Goal: Task Accomplishment & Management: Use online tool/utility

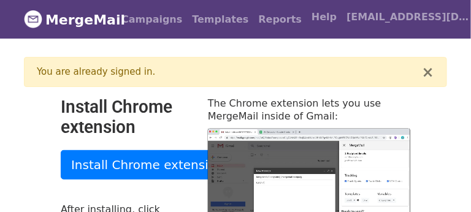
click at [101, 66] on div "You are already signed in." at bounding box center [229, 72] width 385 height 14
click at [88, 71] on div "You are already signed in." at bounding box center [229, 72] width 385 height 14
click at [431, 65] on button "×" at bounding box center [428, 72] width 12 height 15
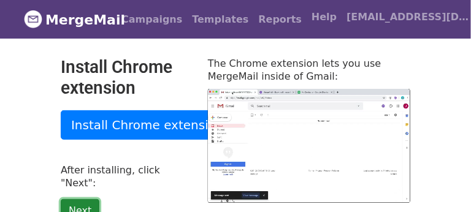
click at [87, 199] on link "Next" at bounding box center [80, 210] width 39 height 23
type input "89.71"
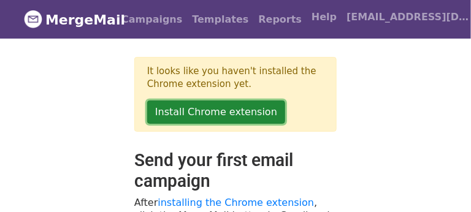
click at [210, 111] on link "Install Chrome extension" at bounding box center [216, 111] width 138 height 23
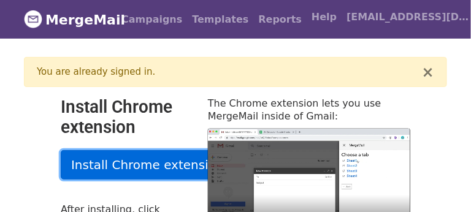
click at [156, 165] on link "Install Chrome extension" at bounding box center [147, 164] width 173 height 29
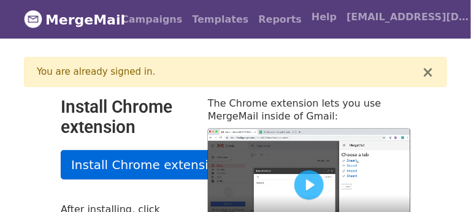
type input "33.57"
